Goal: Task Accomplishment & Management: Complete application form

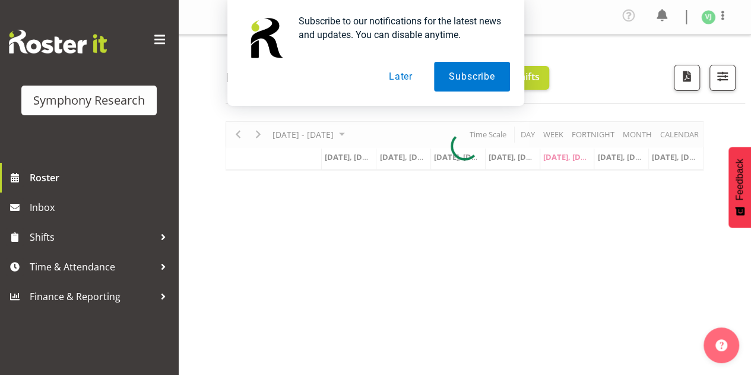
click at [393, 74] on button "Later" at bounding box center [400, 77] width 53 height 30
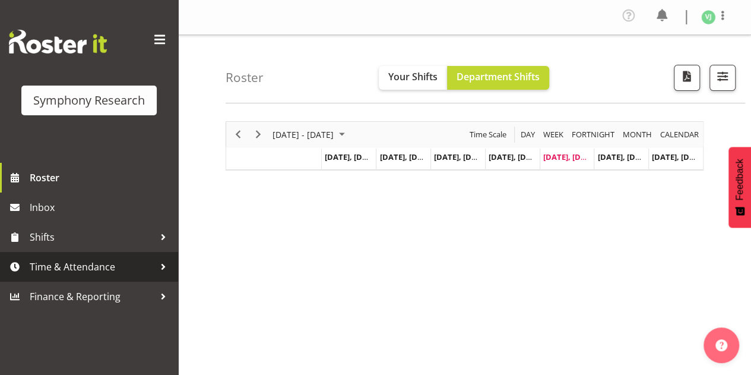
click at [132, 258] on span "Time & Attendance" at bounding box center [92, 267] width 125 height 18
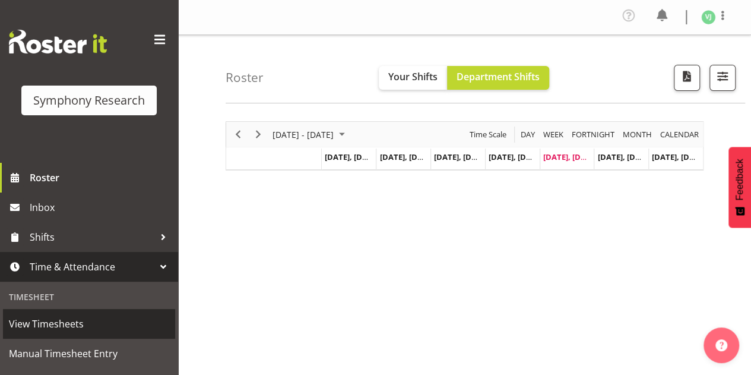
click at [118, 324] on span "View Timesheets" at bounding box center [89, 324] width 160 height 18
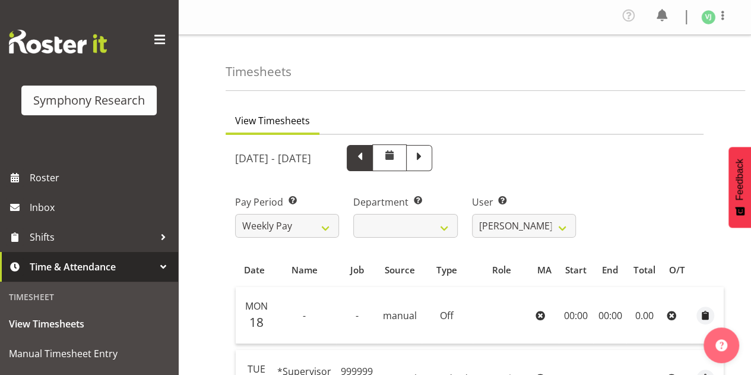
click at [367, 163] on span at bounding box center [359, 156] width 15 height 15
select select
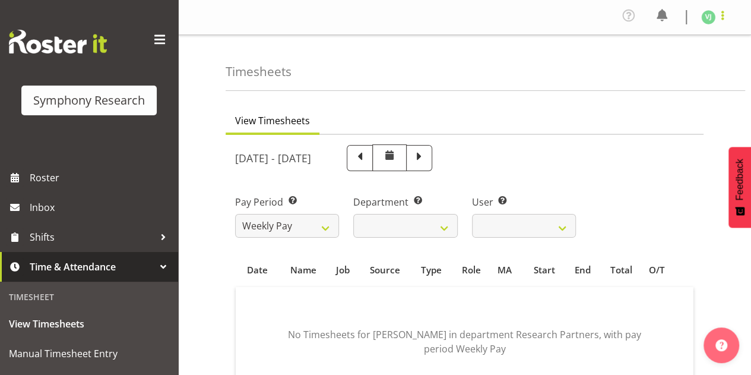
click at [724, 19] on span at bounding box center [722, 15] width 14 height 14
click at [653, 71] on link "Log Out" at bounding box center [672, 65] width 114 height 21
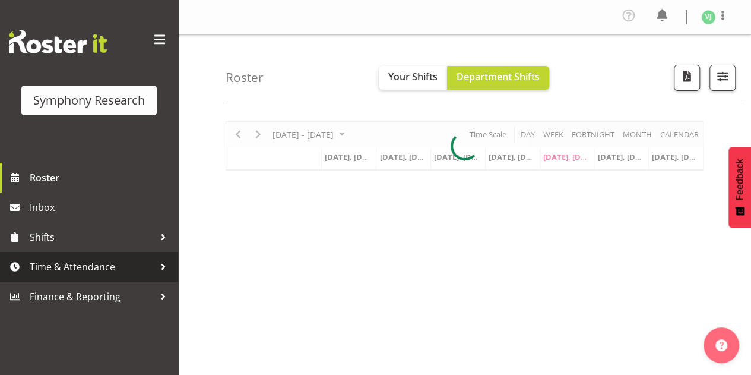
click at [135, 271] on span "Time & Attendance" at bounding box center [92, 267] width 125 height 18
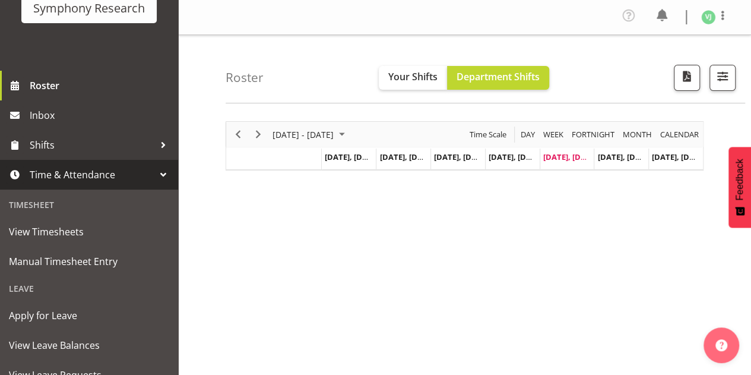
scroll to position [94, 0]
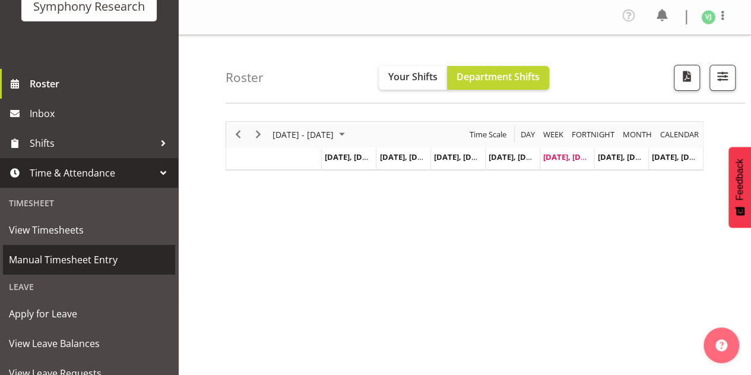
click at [121, 266] on span "Manual Timesheet Entry" at bounding box center [89, 259] width 160 height 18
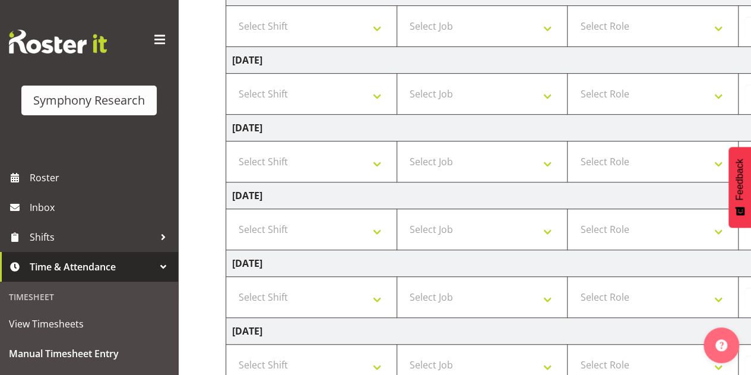
scroll to position [280, 0]
click at [360, 218] on select "Select Shift !!Weekend Residential (Roster IT Shift Label) *Business 9/10am ~ 4…" at bounding box center [311, 229] width 158 height 24
select select "4583"
click at [232, 217] on select "Select Shift !!Weekend Residential (Roster IT Shift Label) *Business 9/10am ~ 4…" at bounding box center [311, 229] width 158 height 24
click at [471, 220] on select "Select Job 550060 IF Admin 553492 World Poll Aus Wave 2 Main 2025 553493 World …" at bounding box center [482, 229] width 158 height 24
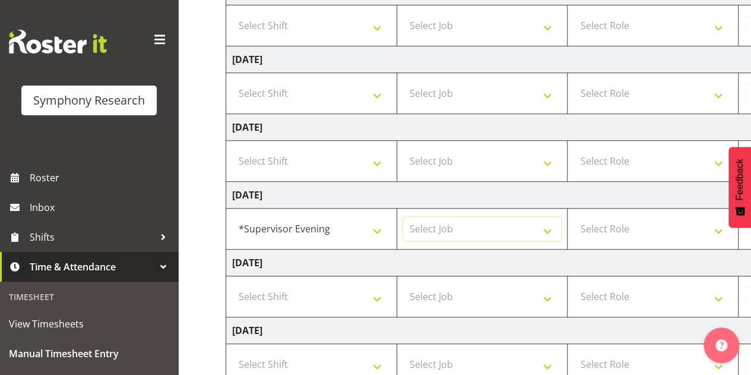
select select "760"
click at [403, 217] on select "Select Job 550060 IF Admin 553492 World Poll Aus Wave 2 Main 2025 553493 World …" at bounding box center [482, 229] width 158 height 24
click at [626, 223] on select "Select Role Supervisor Briefing" at bounding box center [652, 229] width 158 height 24
select select "45"
click at [573, 217] on select "Select Role Supervisor Briefing" at bounding box center [652, 229] width 158 height 24
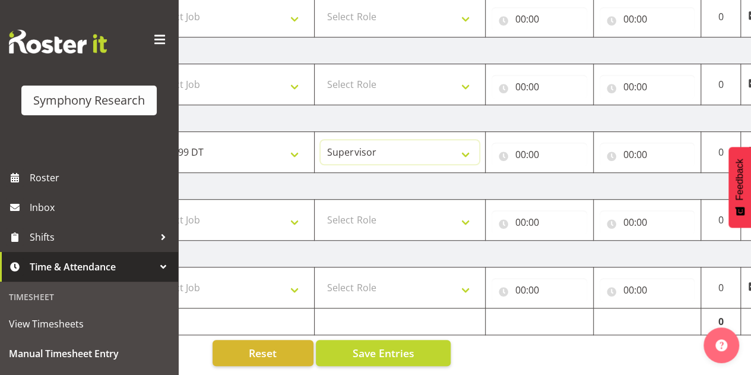
scroll to position [0, 255]
click at [524, 149] on input "00:00" at bounding box center [537, 154] width 96 height 24
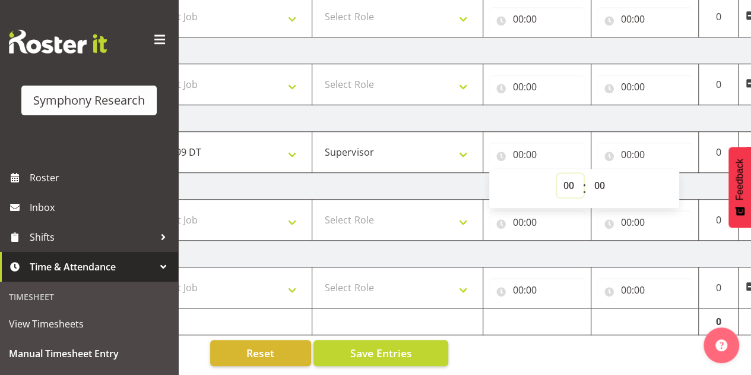
click at [566, 176] on select "00 01 02 03 04 05 06 07 08 09 10 11 12 13 14 15 16 17 18 19 20 21 22 23" at bounding box center [570, 185] width 27 height 24
select select "17"
click at [557, 173] on select "00 01 02 03 04 05 06 07 08 09 10 11 12 13 14 15 16 17 18 19 20 21 22 23" at bounding box center [570, 185] width 27 height 24
type input "17:00"
click at [625, 144] on input "00:00" at bounding box center [645, 154] width 96 height 24
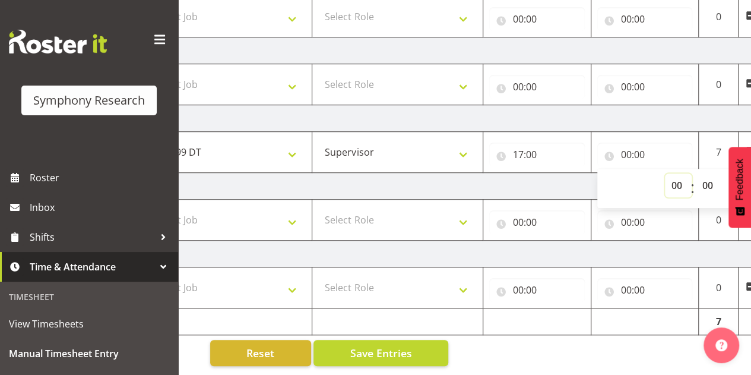
click at [677, 175] on select "00 01 02 03 04 05 06 07 08 09 10 11 12 13 14 15 16 17 18 19 20 21 22 23" at bounding box center [678, 185] width 27 height 24
select select "17"
click at [665, 173] on select "00 01 02 03 04 05 06 07 08 09 10 11 12 13 14 15 16 17 18 19 20 21 22 23" at bounding box center [678, 185] width 27 height 24
type input "17:00"
click at [710, 173] on select "00 01 02 03 04 05 06 07 08 09 10 11 12 13 14 15 16 17 18 19 20 21 22 23 24 25 2…" at bounding box center [709, 185] width 27 height 24
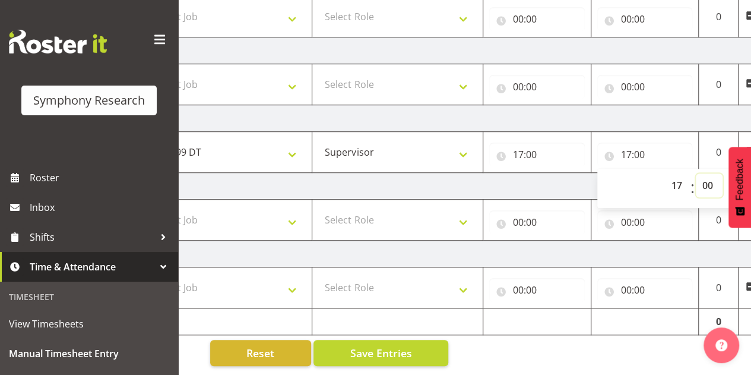
select select "15"
click at [696, 173] on select "00 01 02 03 04 05 06 07 08 09 10 11 12 13 14 15 16 17 18 19 20 21 22 23 24 25 2…" at bounding box center [709, 185] width 27 height 24
type input "17:15"
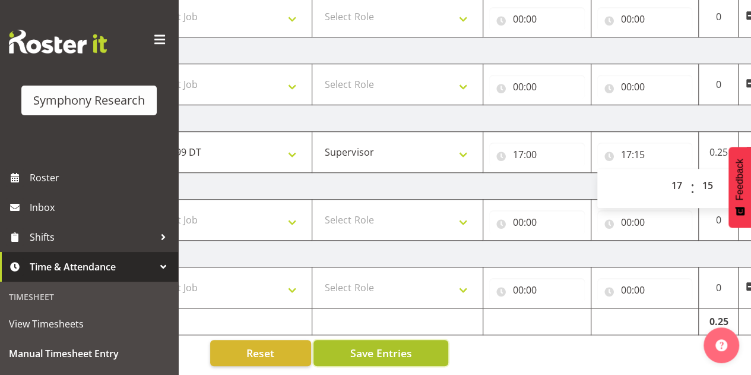
click at [346, 344] on button "Save Entries" at bounding box center [380, 353] width 135 height 26
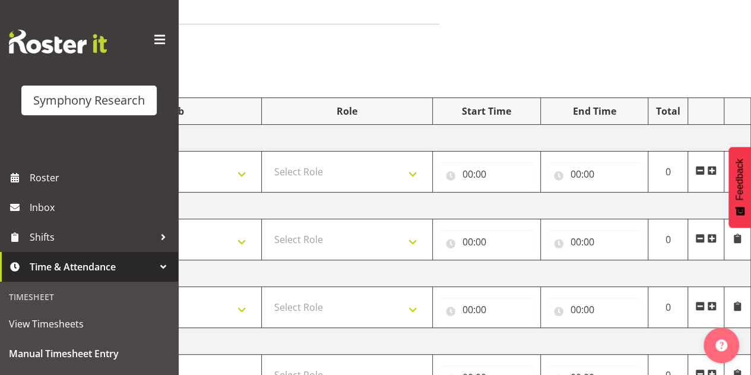
scroll to position [0, 0]
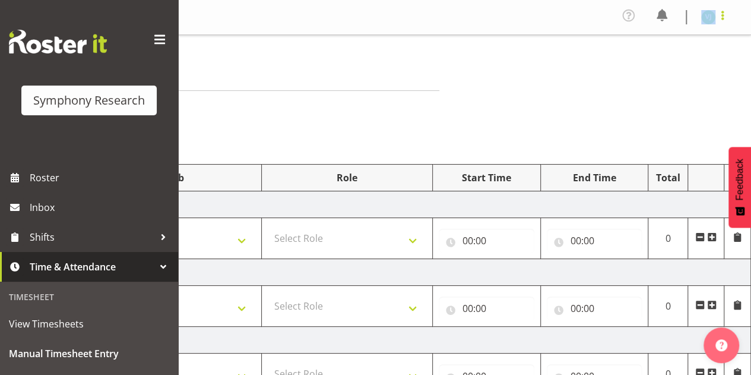
drag, startPoint x: 717, startPoint y: 7, endPoint x: 722, endPoint y: 17, distance: 11.7
click at [722, 17] on div "Profile Log Out" at bounding box center [679, 17] width 120 height 23
click at [722, 17] on span at bounding box center [722, 15] width 14 height 14
click at [649, 61] on link "Log Out" at bounding box center [672, 65] width 114 height 21
